Goal: Task Accomplishment & Management: Manage account settings

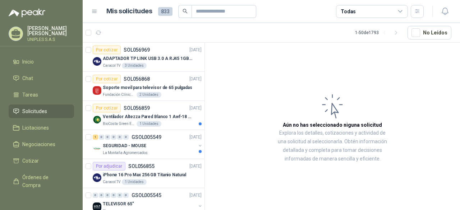
click at [402, 12] on icon at bounding box center [400, 11] width 6 height 6
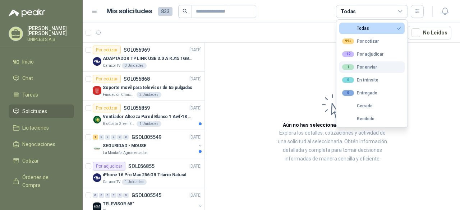
click at [365, 67] on div "1 Por enviar" at bounding box center [359, 67] width 35 height 6
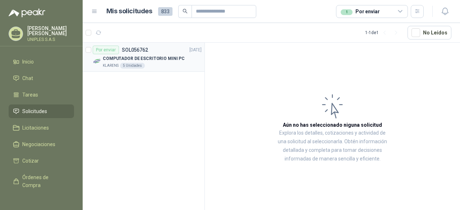
click at [140, 53] on div "Por enviar SOL056762" at bounding box center [120, 50] width 55 height 9
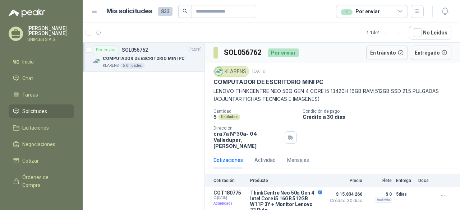
click at [140, 53] on div "Por enviar SOL056762" at bounding box center [120, 50] width 55 height 9
click at [133, 50] on p "SOL056762" at bounding box center [135, 49] width 26 height 5
click at [128, 51] on p "SOL056762" at bounding box center [135, 49] width 26 height 5
drag, startPoint x: 259, startPoint y: 43, endPoint x: 183, endPoint y: 74, distance: 81.3
click at [183, 74] on div "Por enviar SOL056762 [DATE] COMPUTADOR DE ESCRITORIO MINI PC KLARENS 5 Unidades…" at bounding box center [271, 127] width 377 height 170
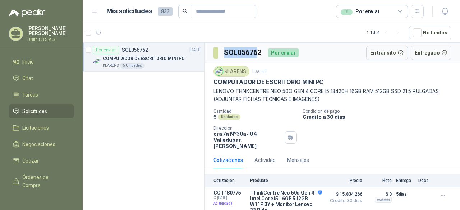
click at [132, 59] on p "COMPUTADOR DE ESCRITORIO MINI PC" at bounding box center [144, 58] width 82 height 7
click at [443, 193] on icon "button" at bounding box center [443, 196] width 6 height 6
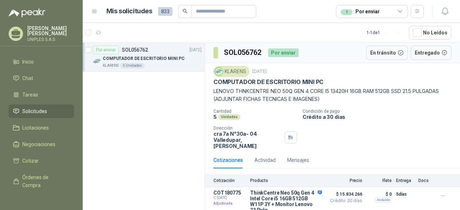
click at [419, 132] on div "Cantidad 5 Unidades Condición de pago Crédito a 30 días Dirección cra 7a N°30a-…" at bounding box center [332, 129] width 238 height 40
click at [304, 88] on p "LENOVO THNKCENTRE NEO 50Q GEN 4 CORE I5 13420H 16GB RAM 512GB SSD 21.5 PULGADAS…" at bounding box center [332, 95] width 238 height 16
click at [367, 117] on p "Crédito a 30 días" at bounding box center [380, 117] width 155 height 6
click at [389, 51] on button "En tránsito" at bounding box center [387, 53] width 42 height 14
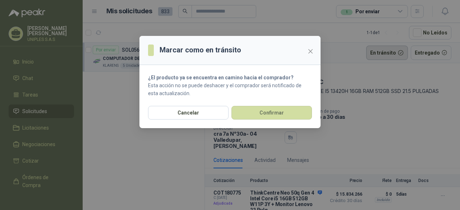
click at [389, 51] on div "Marcar como en tránsito ¿El producto ya se encuentra en camino hacia el comprad…" at bounding box center [230, 105] width 460 height 210
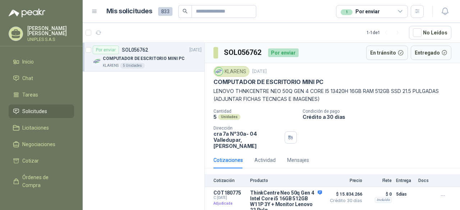
click at [236, 73] on div "KLARENS" at bounding box center [231, 71] width 36 height 11
click at [242, 53] on h3 "SOL056762" at bounding box center [243, 52] width 38 height 11
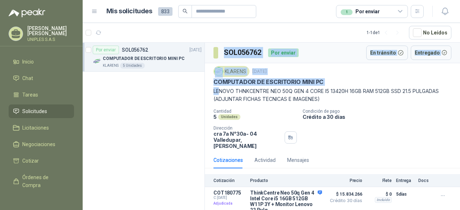
drag, startPoint x: 215, startPoint y: 53, endPoint x: 221, endPoint y: 92, distance: 39.9
click at [221, 92] on div "SOL056762 Por enviar En tránsito Entregado KLARENS [DATE] COMPUTADOR DE ESCRITO…" at bounding box center [332, 130] width 255 height 174
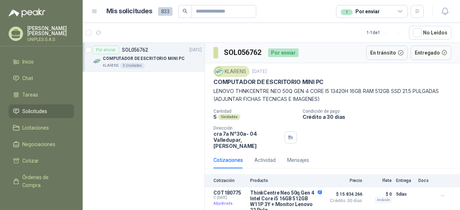
click at [184, 133] on div "Por enviar SOL056762 [DATE] COMPUTADOR DE ESCRITORIO MINI PC [PERSON_NAME] 5 Un…" at bounding box center [144, 128] width 122 height 170
click at [444, 193] on icon "button" at bounding box center [443, 196] width 6 height 6
click at [315, 197] on button "Detalles" at bounding box center [305, 202] width 34 height 10
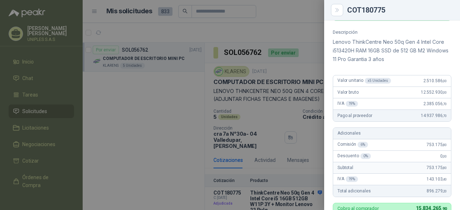
scroll to position [66, 0]
click at [148, 88] on div at bounding box center [230, 105] width 460 height 210
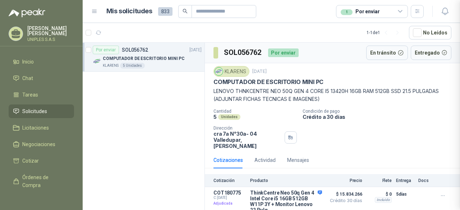
scroll to position [269, 0]
click at [398, 12] on icon at bounding box center [400, 11] width 6 height 6
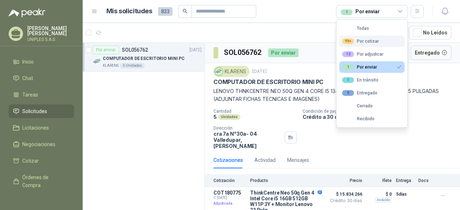
click at [370, 40] on div "99+ Por cotizar" at bounding box center [360, 41] width 37 height 6
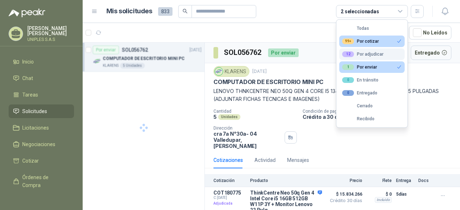
click at [364, 52] on div "12 Por adjudicar" at bounding box center [362, 54] width 41 height 6
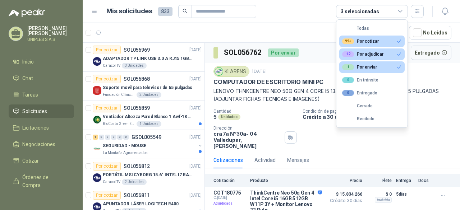
click at [364, 52] on div "12 Por adjudicar" at bounding box center [362, 54] width 41 height 6
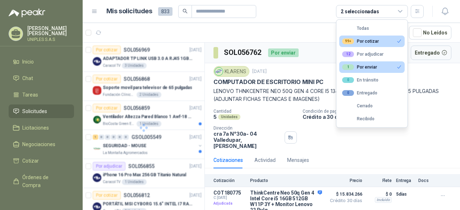
click at [367, 67] on div "1 Por enviar" at bounding box center [359, 67] width 35 height 6
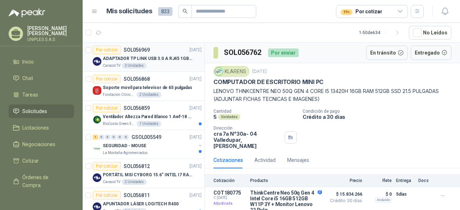
click at [140, 51] on p "SOL056969" at bounding box center [137, 49] width 26 height 5
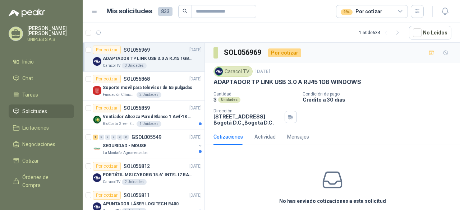
scroll to position [29, 0]
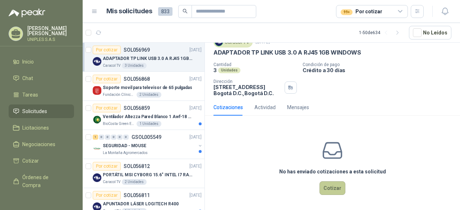
click at [334, 187] on button "Cotizar" at bounding box center [332, 188] width 26 height 14
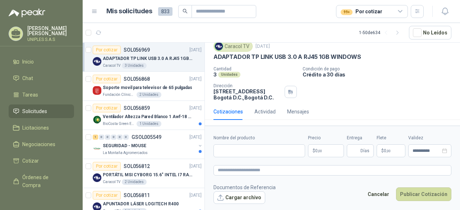
scroll to position [24, 0]
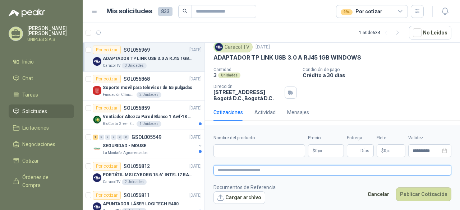
click at [355, 168] on textarea at bounding box center [332, 170] width 238 height 10
click at [394, 97] on div "Cantidad 3 Unidades Condición de pago Crédito a 30 días Dirección [STREET_ADDRE…" at bounding box center [332, 84] width 238 height 34
click at [403, 13] on icon at bounding box center [400, 11] width 6 height 6
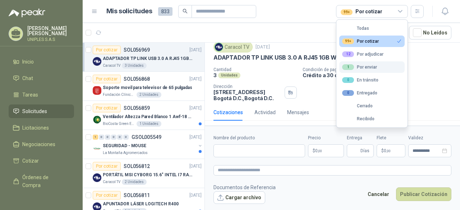
click at [361, 63] on button "1 Por enviar" at bounding box center [371, 66] width 65 height 11
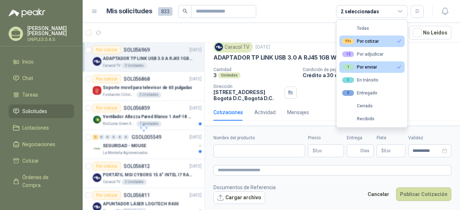
click at [364, 38] on div "99+ Por cotizar" at bounding box center [360, 41] width 37 height 6
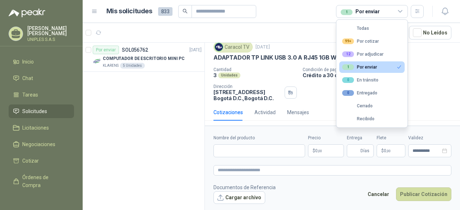
click at [150, 85] on div "Por enviar SOL056762 [DATE] COMPUTADOR DE ESCRITORIO MINI PC [PERSON_NAME] 5 Un…" at bounding box center [144, 128] width 122 height 170
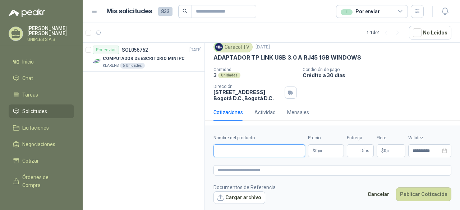
click at [241, 147] on input "Nombre del producto" at bounding box center [259, 150] width 92 height 13
click at [336, 150] on body "**********" at bounding box center [230, 105] width 460 height 210
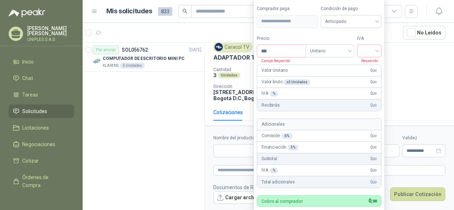
click at [174, 157] on div "Por enviar SOL056762 [DATE] COMPUTADOR DE ESCRITORIO MINI PC [PERSON_NAME] 5 Un…" at bounding box center [144, 128] width 122 height 170
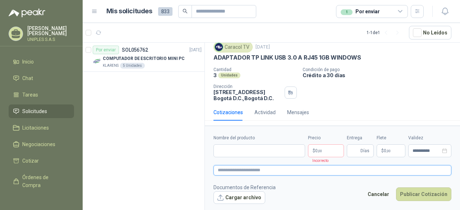
click at [341, 172] on textarea at bounding box center [332, 170] width 238 height 10
click at [301, 115] on div "Mensajes" at bounding box center [298, 113] width 22 height 8
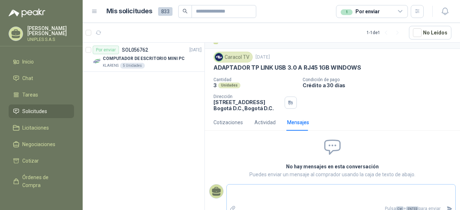
scroll to position [21, 0]
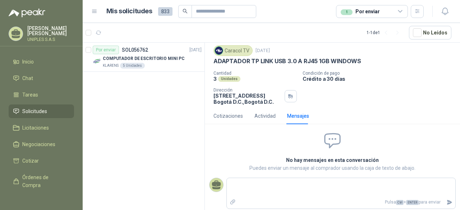
click at [399, 9] on icon at bounding box center [400, 11] width 6 height 6
click at [433, 62] on div "ADAPTADOR TP LINK USB 3.0 A RJ45 1GB WINDOWS" at bounding box center [332, 61] width 238 height 8
click at [401, 10] on icon at bounding box center [400, 11] width 6 height 6
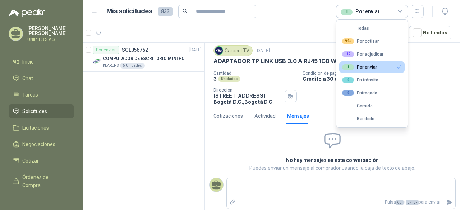
click at [388, 13] on div "1 Por enviar" at bounding box center [372, 11] width 72 height 13
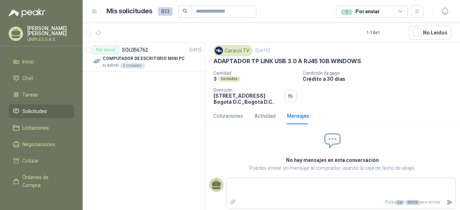
click at [400, 11] on icon at bounding box center [400, 11] width 6 height 6
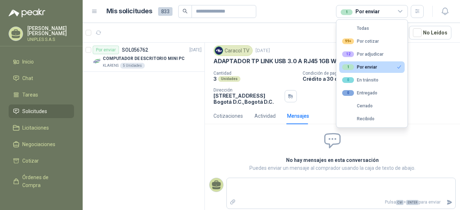
click at [369, 65] on div "1 Por enviar" at bounding box center [359, 67] width 35 height 6
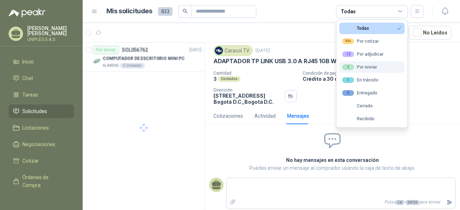
click at [369, 65] on div "1 Por enviar" at bounding box center [359, 67] width 35 height 6
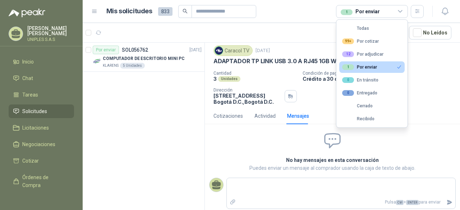
click at [439, 81] on p "Crédito a 30 días" at bounding box center [380, 79] width 155 height 6
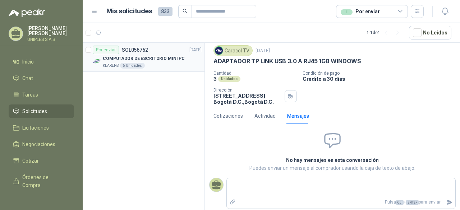
drag, startPoint x: 140, startPoint y: 47, endPoint x: 149, endPoint y: 52, distance: 9.5
click at [140, 47] on p "SOL056762" at bounding box center [135, 49] width 26 height 5
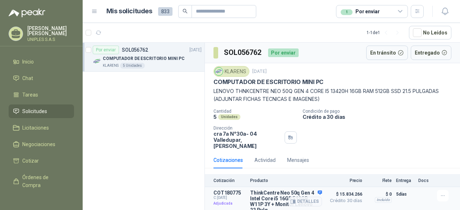
click at [319, 190] on div "Detalles" at bounding box center [305, 201] width 34 height 23
click at [308, 197] on button "Detalles" at bounding box center [305, 202] width 34 height 10
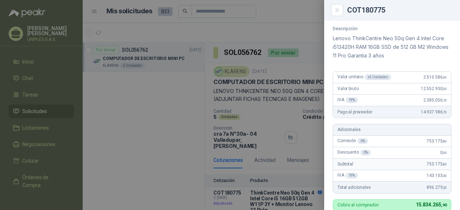
scroll to position [69, 0]
drag, startPoint x: 339, startPoint y: 13, endPoint x: 333, endPoint y: 14, distance: 6.2
click at [339, 13] on button "Close" at bounding box center [337, 10] width 12 height 12
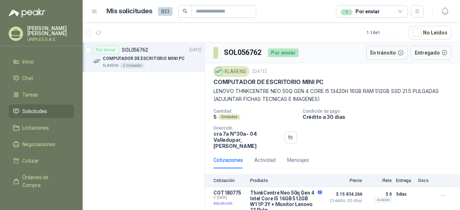
click at [399, 118] on p "Crédito a 30 días" at bounding box center [380, 117] width 155 height 6
click at [296, 156] on div "Mensajes" at bounding box center [298, 160] width 22 height 8
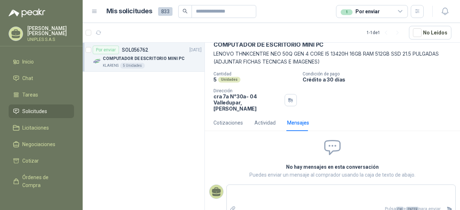
scroll to position [38, 0]
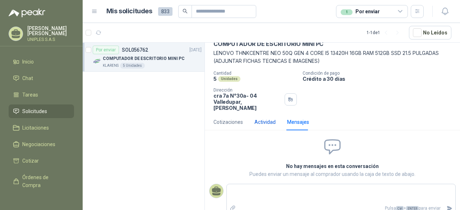
click at [262, 118] on div "Actividad" at bounding box center [264, 122] width 21 height 8
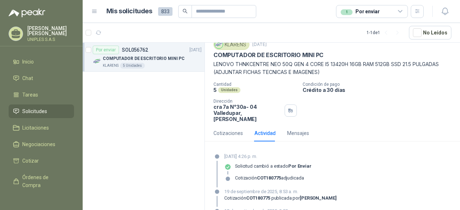
scroll to position [0, 0]
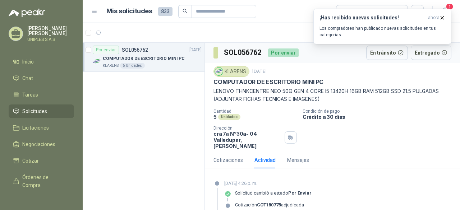
click at [382, 152] on div "Cotizaciones Actividad Mensajes" at bounding box center [332, 160] width 238 height 17
click at [442, 18] on icon "button" at bounding box center [442, 18] width 6 height 6
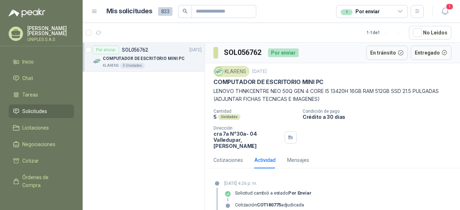
click at [442, 18] on header "Mis solicitudes 833 1 Por enviar 1" at bounding box center [271, 11] width 377 height 23
click at [140, 83] on div "Por enviar SOL056762 [DATE] COMPUTADOR DE ESCRITORIO MINI PC [PERSON_NAME] 5 Un…" at bounding box center [144, 128] width 122 height 170
click at [401, 11] on icon at bounding box center [400, 11] width 4 height 2
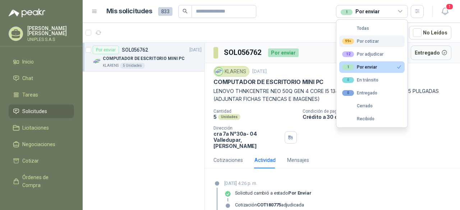
click at [368, 41] on div "99+ Por cotizar" at bounding box center [360, 41] width 37 height 6
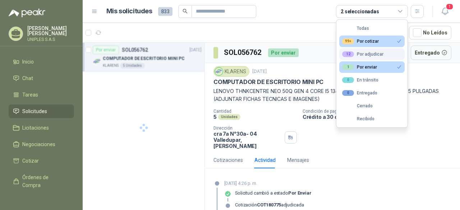
click at [367, 54] on div "12 Por adjudicar" at bounding box center [362, 54] width 41 height 6
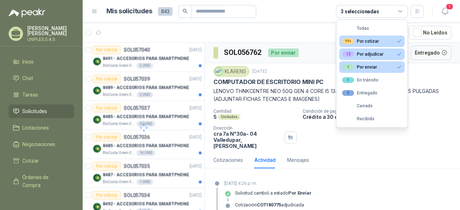
click at [367, 67] on div "1 Por enviar" at bounding box center [359, 67] width 35 height 6
click at [375, 54] on div "12 Por adjudicar" at bounding box center [362, 54] width 41 height 6
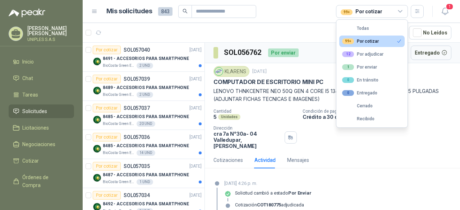
click at [375, 42] on div "99+ Por cotizar" at bounding box center [360, 41] width 37 height 6
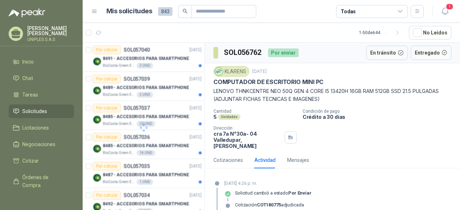
click at [395, 156] on div "Cotizaciones Actividad Mensajes" at bounding box center [332, 160] width 238 height 17
click at [418, 10] on icon "button" at bounding box center [417, 11] width 6 height 6
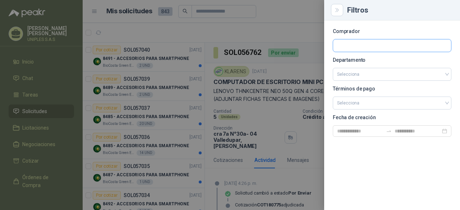
click at [368, 46] on input "text" at bounding box center [392, 46] width 118 height 12
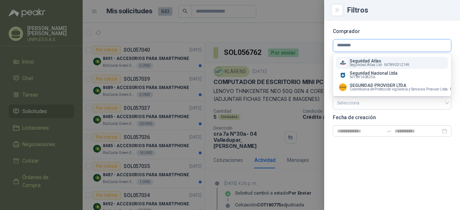
type input "********"
click at [363, 64] on span "Seguridad Atlas Ltd -" at bounding box center [366, 65] width 33 height 4
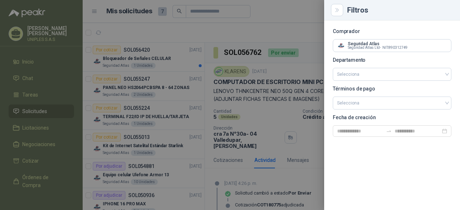
click at [304, 7] on div at bounding box center [230, 105] width 460 height 210
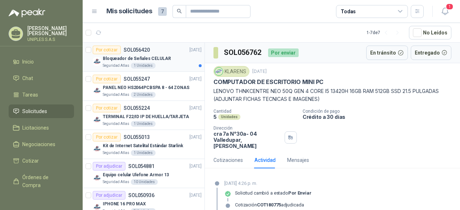
click at [109, 50] on div "Por cotizar" at bounding box center [107, 50] width 28 height 9
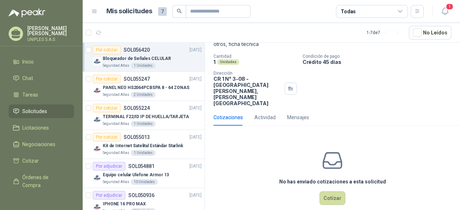
scroll to position [59, 0]
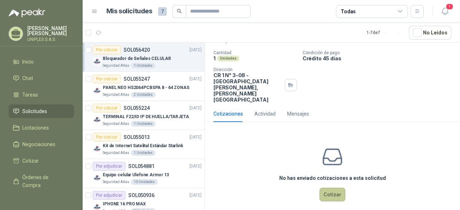
click at [332, 188] on button "Cotizar" at bounding box center [332, 195] width 26 height 14
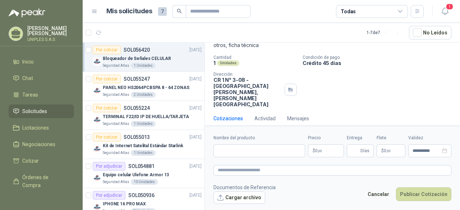
scroll to position [54, 0]
click at [323, 148] on p "$ 0 ,00" at bounding box center [326, 150] width 36 height 13
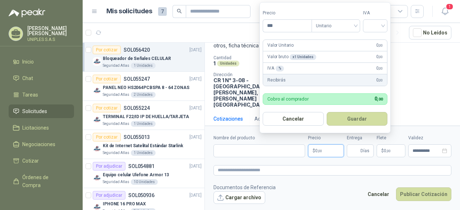
drag, startPoint x: 323, startPoint y: 148, endPoint x: 331, endPoint y: 163, distance: 17.7
click at [331, 163] on form "**********" at bounding box center [332, 169] width 255 height 87
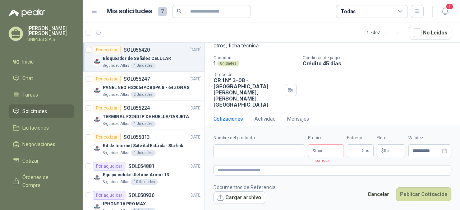
click at [423, 111] on div "Cotizaciones Actividad Mensajes" at bounding box center [332, 119] width 238 height 17
click at [400, 10] on icon at bounding box center [400, 11] width 6 height 6
click at [295, 115] on div "Mensajes" at bounding box center [298, 119] width 22 height 8
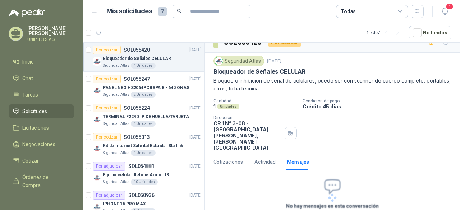
click at [295, 111] on div "SOL056420 Por cotizar Seguridad Atlas [DATE] Bloqueador de Señales CELULAR Bloq…" at bounding box center [332, 125] width 255 height 187
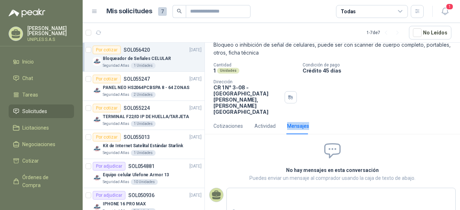
click at [295, 118] on div "Mensajes" at bounding box center [298, 126] width 22 height 17
click at [399, 12] on icon at bounding box center [400, 11] width 6 height 6
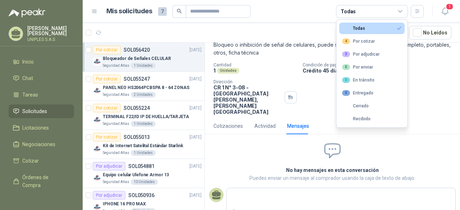
click at [390, 25] on button "Todas" at bounding box center [371, 28] width 65 height 11
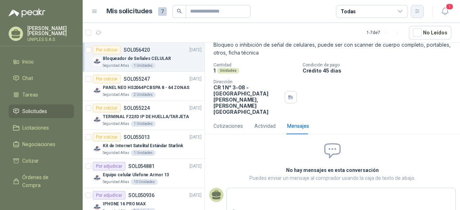
click at [414, 11] on icon "button" at bounding box center [417, 11] width 6 height 6
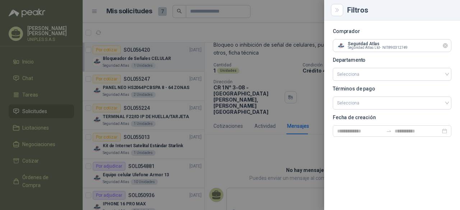
click at [444, 47] on icon "Limpiar" at bounding box center [445, 46] width 6 height 6
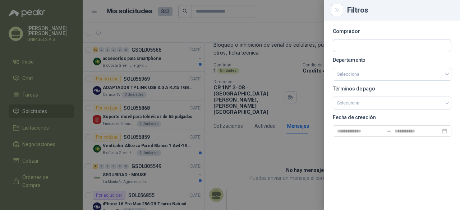
click at [276, 153] on div at bounding box center [230, 105] width 460 height 210
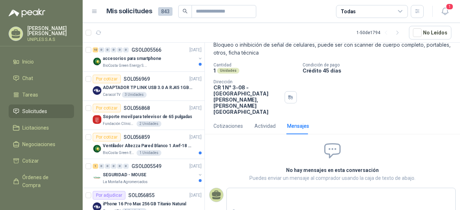
click at [401, 12] on icon at bounding box center [400, 11] width 4 height 2
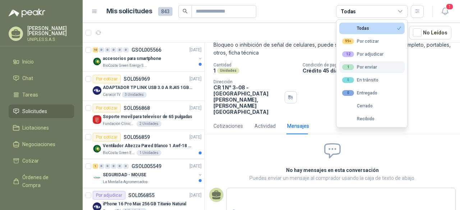
click at [362, 68] on div "1 Por enviar" at bounding box center [359, 67] width 35 height 6
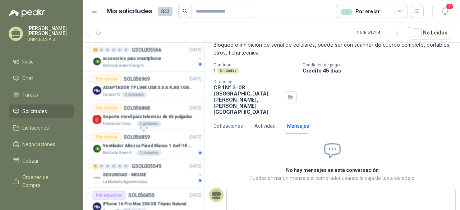
click at [424, 84] on div "Cantidad 1 Unidades Condición de pago Crédito 45 días Dirección CR 1 N° 3-08 - …" at bounding box center [332, 89] width 238 height 52
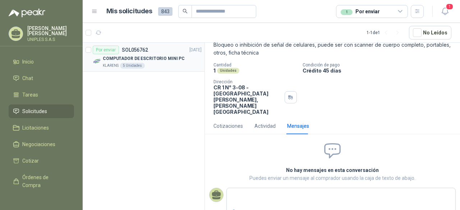
click at [129, 51] on p "SOL056762" at bounding box center [135, 49] width 26 height 5
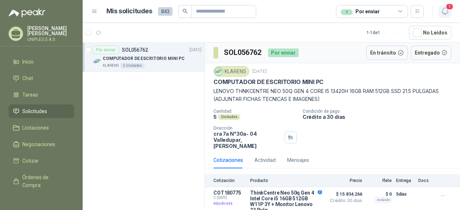
click at [446, 13] on icon "button" at bounding box center [445, 11] width 9 height 9
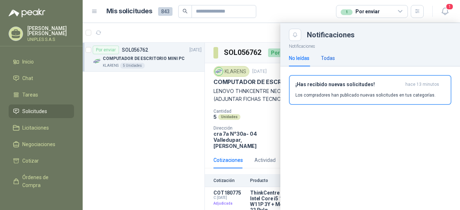
click at [325, 59] on div "Todas" at bounding box center [328, 58] width 14 height 8
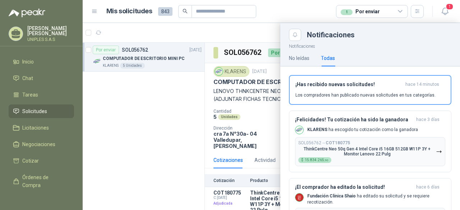
click at [130, 116] on div at bounding box center [271, 116] width 377 height 187
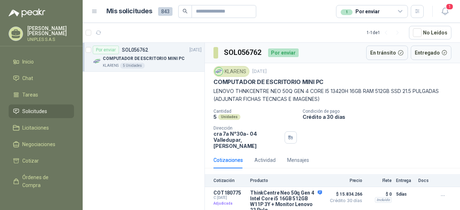
drag, startPoint x: 130, startPoint y: 116, endPoint x: 235, endPoint y: 109, distance: 104.5
click at [134, 50] on p "SOL056762" at bounding box center [135, 49] width 26 height 5
click at [298, 156] on div "Mensajes" at bounding box center [298, 160] width 22 height 8
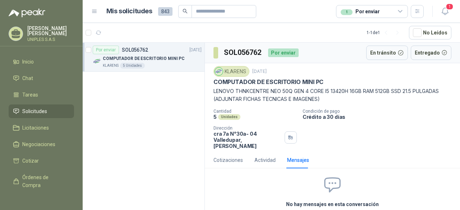
scroll to position [34, 0]
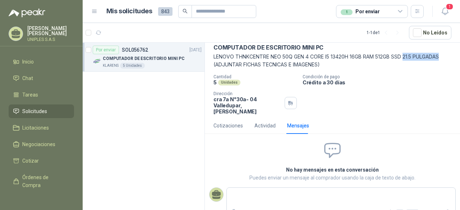
drag, startPoint x: 407, startPoint y: 56, endPoint x: 445, endPoint y: 54, distance: 37.8
click at [445, 54] on p "LENOVO THNKCENTRE NEO 50Q GEN 4 CORE I5 13420H 16GB RAM 512GB SSD 21.5 PULGADAS…" at bounding box center [332, 61] width 238 height 16
click at [302, 123] on div "Mensajes" at bounding box center [298, 126] width 22 height 8
click at [299, 122] on div "Mensajes" at bounding box center [298, 126] width 22 height 8
